Goal: Information Seeking & Learning: Learn about a topic

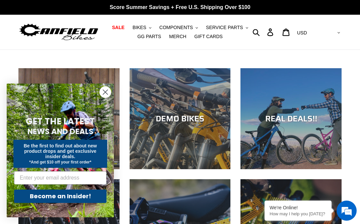
click at [104, 94] on circle "Close dialog" at bounding box center [105, 92] width 11 height 11
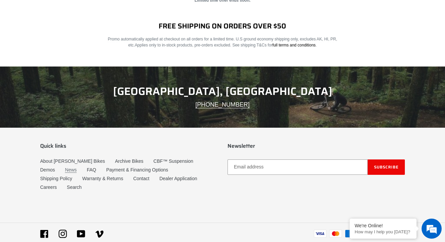
click at [65, 167] on link "News" at bounding box center [71, 170] width 12 height 6
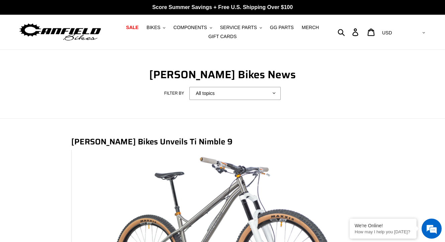
click at [82, 32] on img at bounding box center [60, 32] width 84 height 21
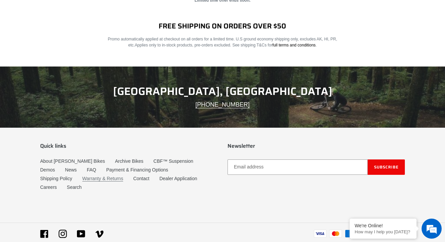
scroll to position [1114, 0]
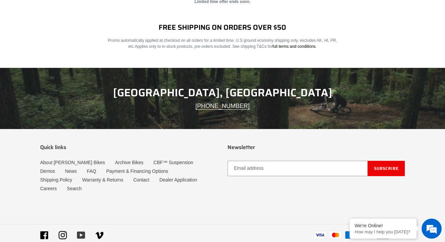
click at [81, 232] on icon at bounding box center [81, 235] width 8 height 7
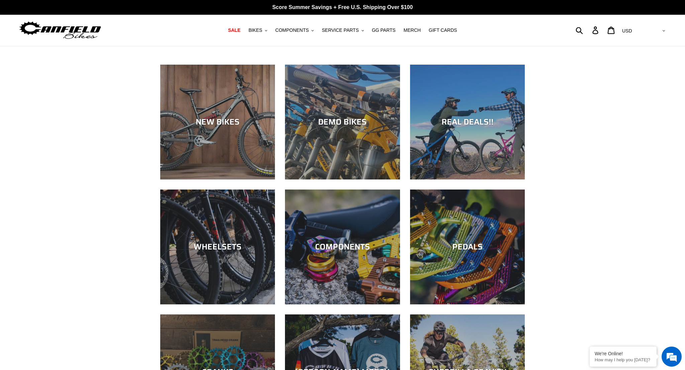
scroll to position [13, 0]
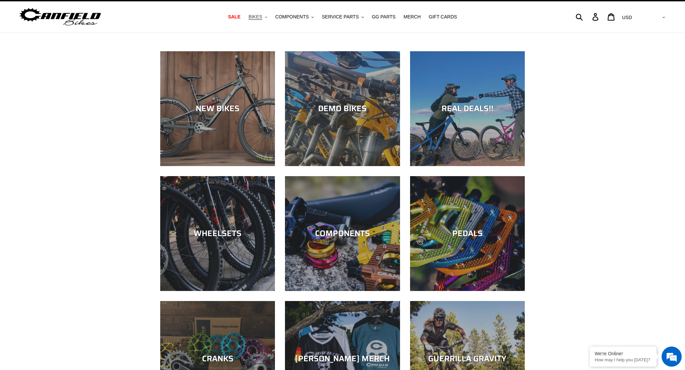
click at [259, 19] on span "BIKES" at bounding box center [256, 17] width 14 height 6
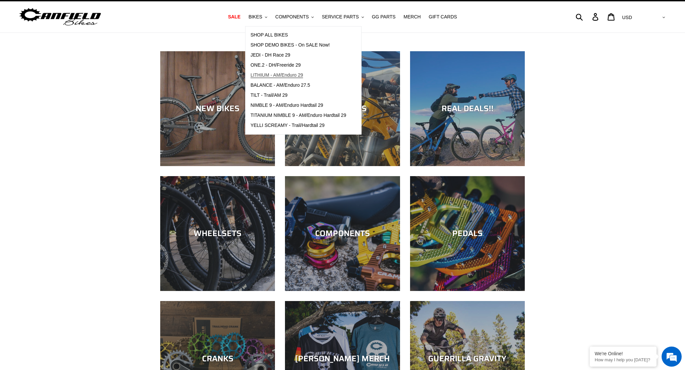
click at [277, 73] on span "LITHIUM - AM/Enduro 29" at bounding box center [277, 75] width 53 height 6
click at [255, 97] on span "TILT - Trail/AM 29" at bounding box center [269, 95] width 37 height 6
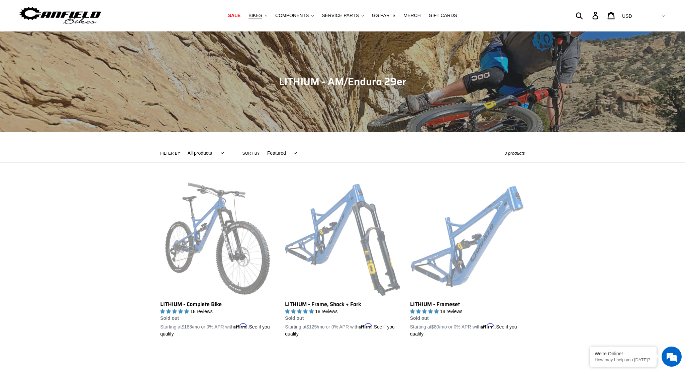
scroll to position [61, 0]
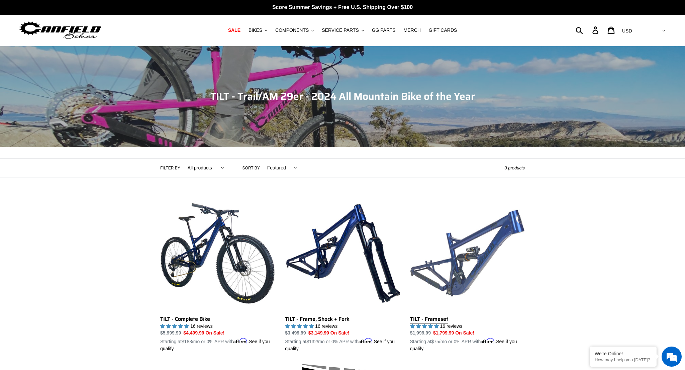
scroll to position [17, 0]
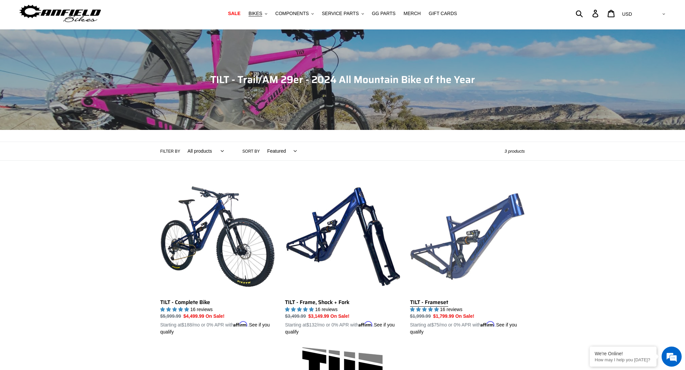
click at [468, 240] on link "TILT - Frameset" at bounding box center [467, 257] width 115 height 157
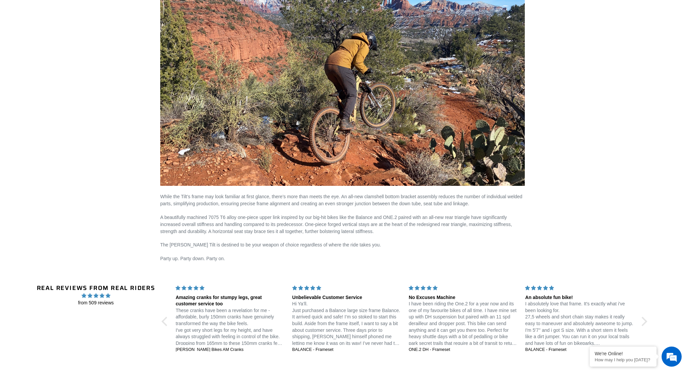
scroll to position [1061, 0]
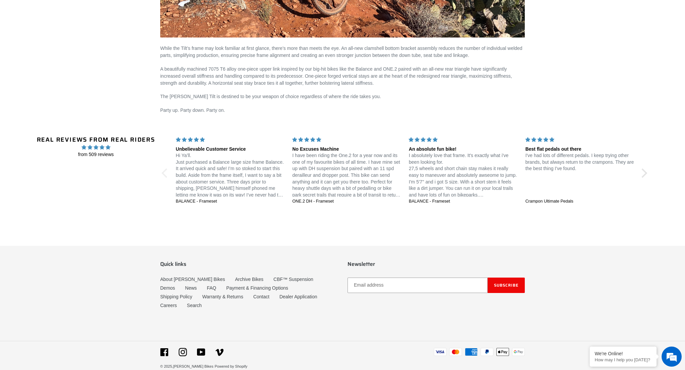
click at [165, 172] on div at bounding box center [166, 172] width 9 height 9
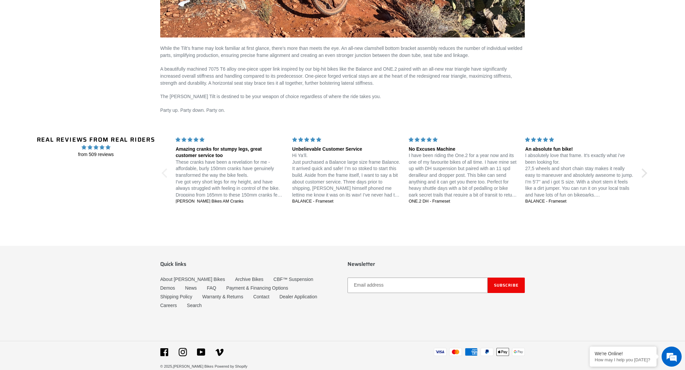
click at [165, 172] on div at bounding box center [166, 172] width 9 height 9
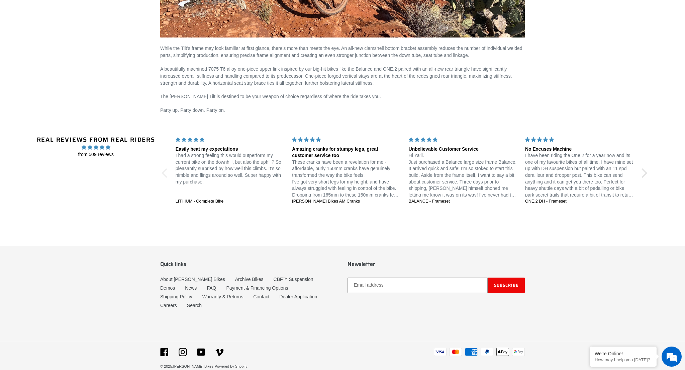
click at [165, 172] on div at bounding box center [166, 172] width 9 height 9
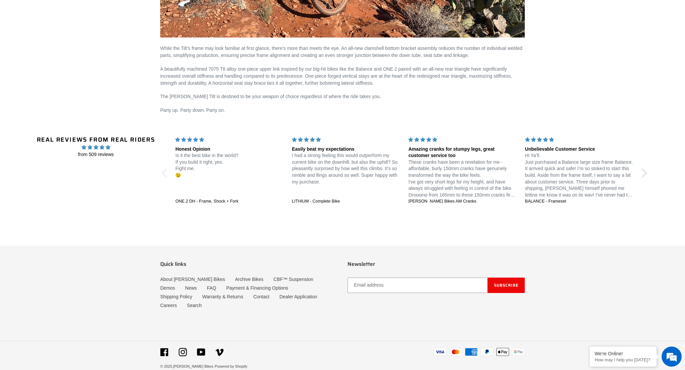
click at [165, 172] on div at bounding box center [166, 172] width 9 height 9
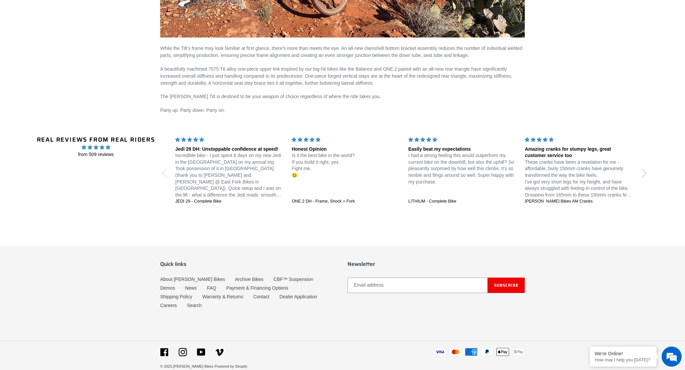
click at [165, 172] on div at bounding box center [166, 172] width 9 height 9
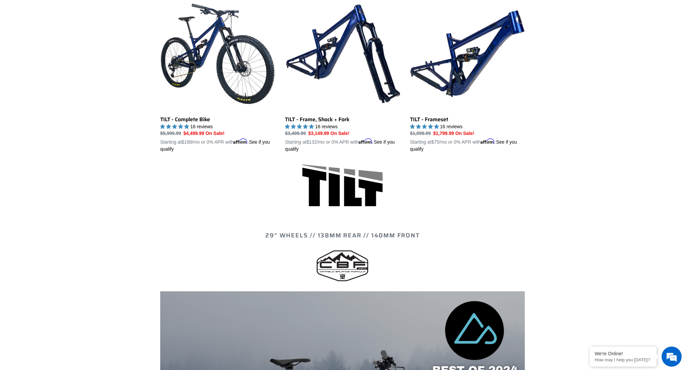
scroll to position [0, 0]
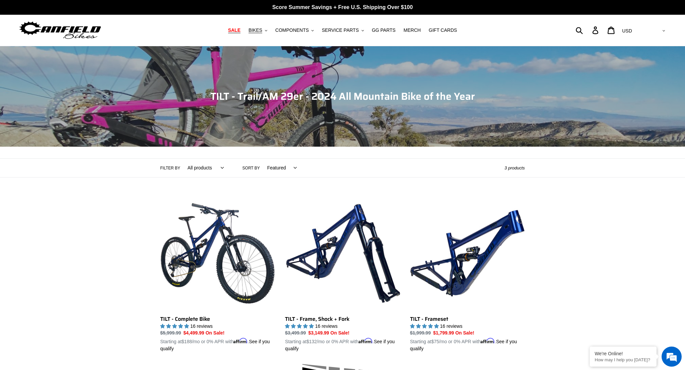
click at [238, 30] on span "SALE" at bounding box center [234, 30] width 12 height 6
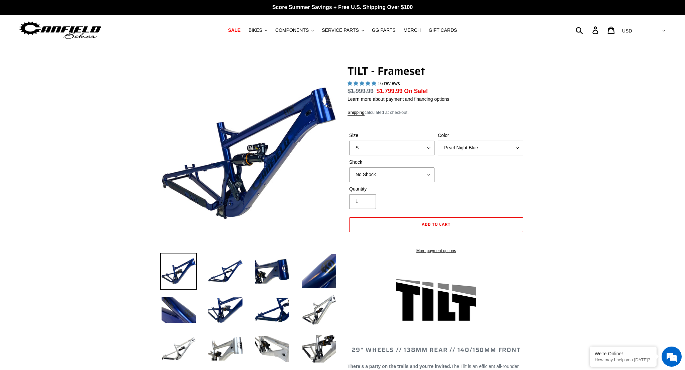
select select "highest-rating"
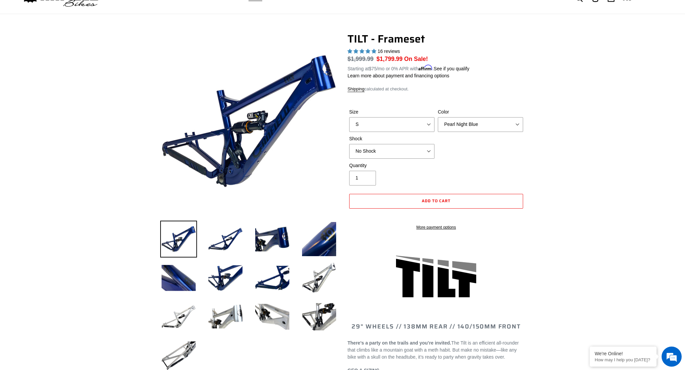
scroll to position [90, 0]
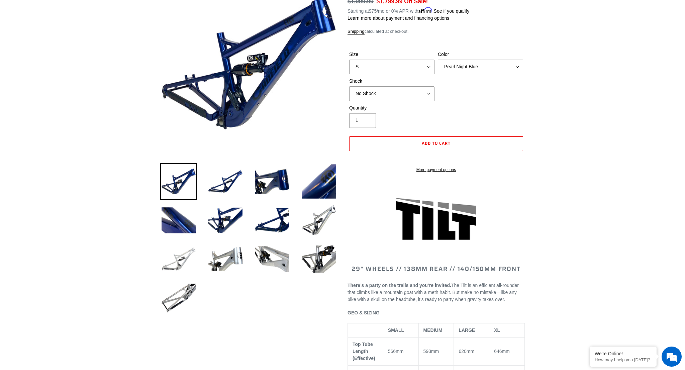
click at [179, 262] on img at bounding box center [178, 258] width 37 height 37
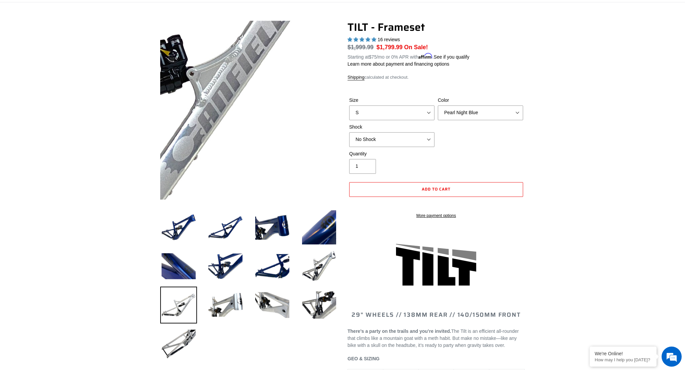
scroll to position [0, 0]
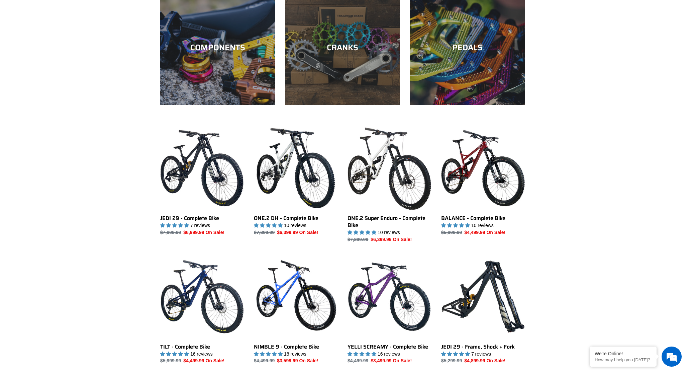
scroll to position [130, 0]
